Goal: Transaction & Acquisition: Purchase product/service

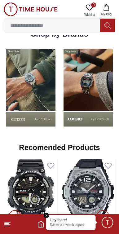
scroll to position [566, 0]
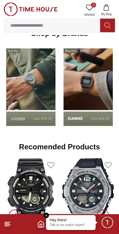
click at [89, 89] on img at bounding box center [88, 87] width 54 height 85
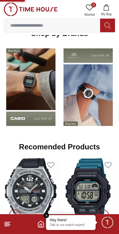
click at [58, 102] on img at bounding box center [31, 87] width 54 height 85
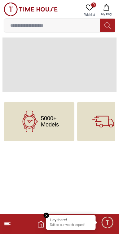
click at [7, 222] on line at bounding box center [8, 222] width 6 height 0
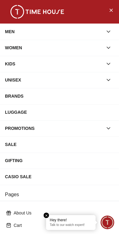
click at [81, 48] on div "WOMEN" at bounding box center [54, 47] width 98 height 11
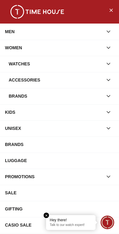
click at [63, 65] on div "Watches" at bounding box center [56, 63] width 94 height 11
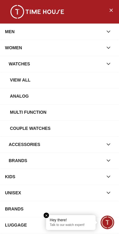
click at [48, 83] on div "View all" at bounding box center [62, 79] width 104 height 11
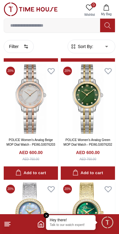
scroll to position [245, 0]
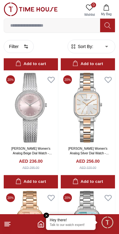
scroll to position [2127, 0]
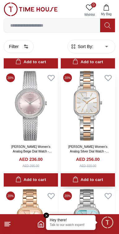
click at [83, 176] on div "Add to cart" at bounding box center [88, 179] width 30 height 7
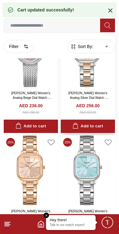
scroll to position [2188, 0]
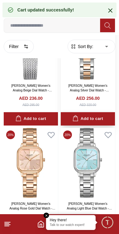
scroll to position [2230, 0]
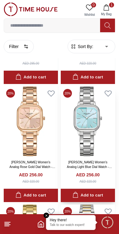
click at [85, 100] on img at bounding box center [88, 121] width 54 height 70
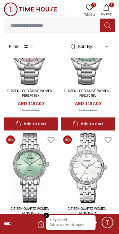
scroll to position [3376, 0]
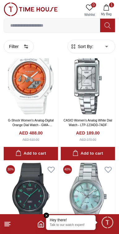
scroll to position [4161, 0]
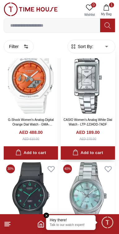
click at [92, 153] on div "Add to cart" at bounding box center [88, 152] width 30 height 7
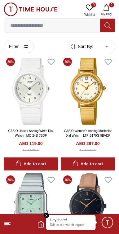
scroll to position [4553, 0]
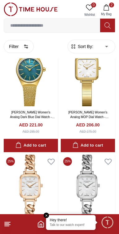
scroll to position [5348, 0]
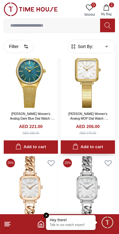
click at [95, 149] on div "Add to cart" at bounding box center [88, 146] width 30 height 7
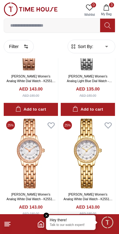
scroll to position [5740, 0]
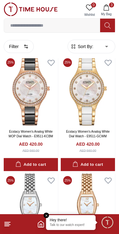
scroll to position [6869, 0]
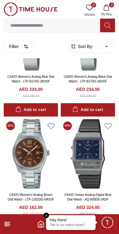
scroll to position [8103, 0]
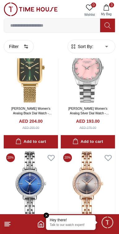
scroll to position [9269, 0]
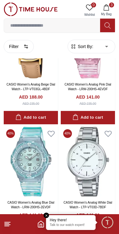
scroll to position [10469, 0]
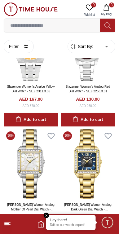
scroll to position [11640, 0]
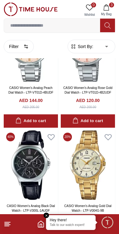
scroll to position [12840, 0]
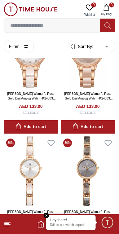
scroll to position [14012, 0]
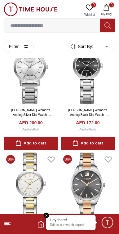
scroll to position [14914, 0]
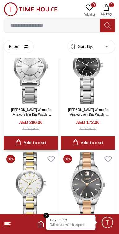
click at [14, 150] on button "Add to cart" at bounding box center [31, 142] width 54 height 13
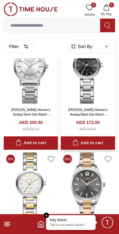
click at [95, 147] on div "Add to cart" at bounding box center [88, 142] width 30 height 7
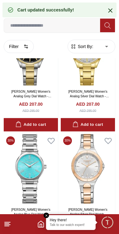
scroll to position [15184, 0]
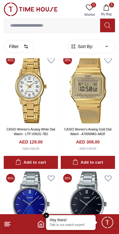
scroll to position [15837, 0]
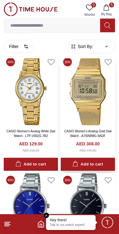
click at [93, 168] on div "Add to cart" at bounding box center [88, 164] width 30 height 7
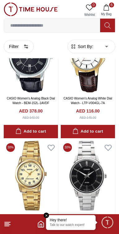
scroll to position [16345, 0]
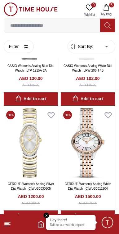
scroll to position [17642, 0]
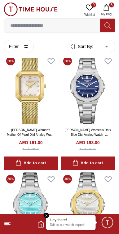
scroll to position [18908, 0]
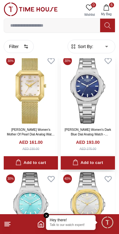
click at [94, 170] on button "Add to cart" at bounding box center [88, 162] width 54 height 13
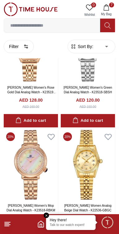
scroll to position [19950, 0]
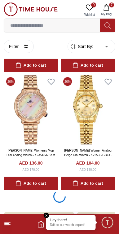
click at [7, 226] on line at bounding box center [7, 226] width 4 height 0
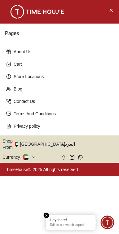
scroll to position [20005, 0]
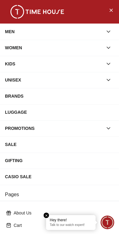
click at [107, 49] on icon "button" at bounding box center [108, 48] width 6 height 6
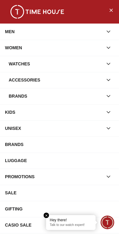
click at [20, 64] on div "Watches" at bounding box center [56, 63] width 94 height 11
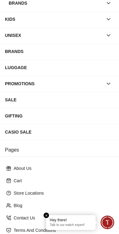
scroll to position [211, 0]
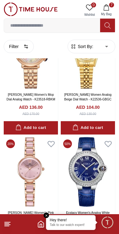
click at [109, 12] on span "My Bag" at bounding box center [106, 14] width 15 height 5
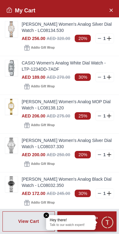
scroll to position [17642, 0]
click at [110, 8] on icon "Close Account" at bounding box center [110, 10] width 5 height 8
click at [108, 11] on button "7 My Bag" at bounding box center [106, 10] width 18 height 16
click at [71, 23] on div at bounding box center [59, 117] width 119 height 234
click at [109, 11] on icon "Close Account" at bounding box center [110, 10] width 5 height 8
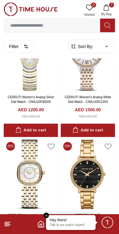
click at [106, 25] on icon at bounding box center [107, 25] width 6 height 7
click at [66, 25] on input at bounding box center [52, 25] width 96 height 12
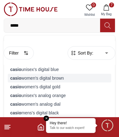
type input "*****"
click at [17, 80] on strong "casio" at bounding box center [15, 78] width 11 height 5
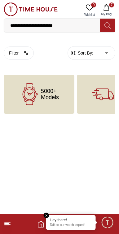
click at [72, 24] on input "**********" at bounding box center [52, 25] width 96 height 12
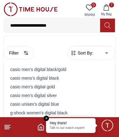
type input "**********"
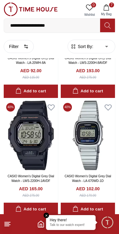
scroll to position [210, 0]
